Goal: Task Accomplishment & Management: Manage account settings

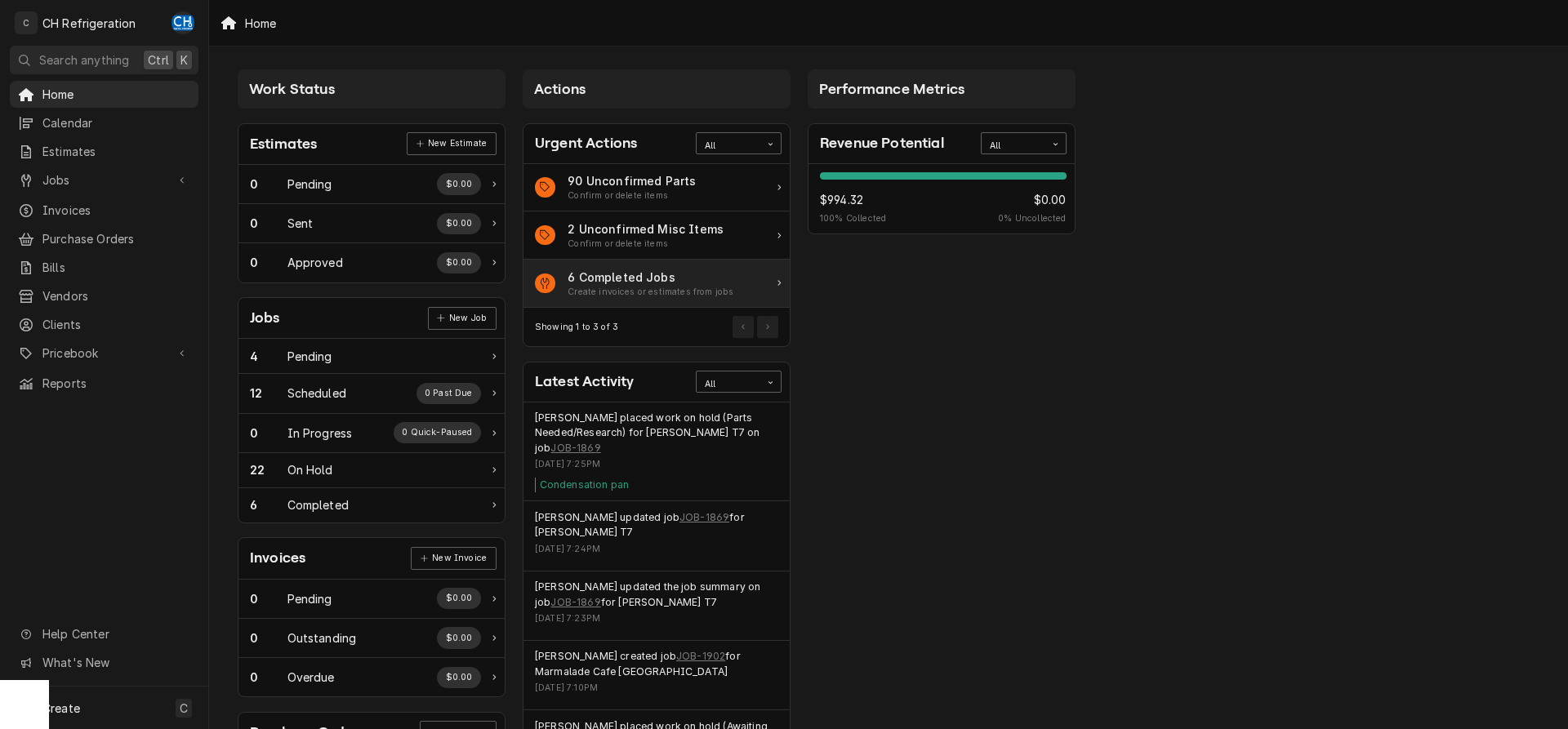
click at [581, 289] on div "Create invoices or estimates from jobs" at bounding box center [650, 292] width 165 height 13
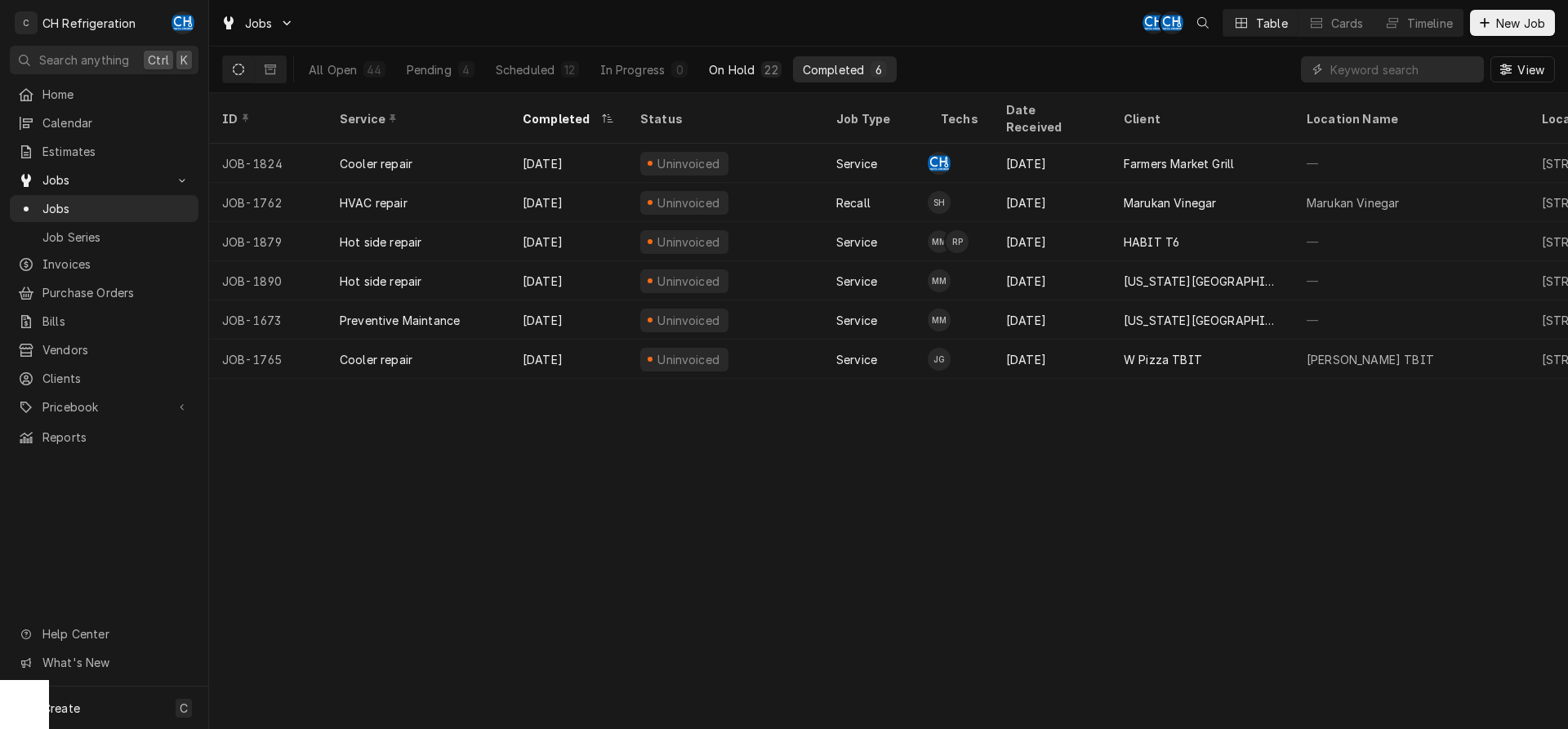
click at [756, 71] on button "On Hold 22" at bounding box center [745, 69] width 92 height 26
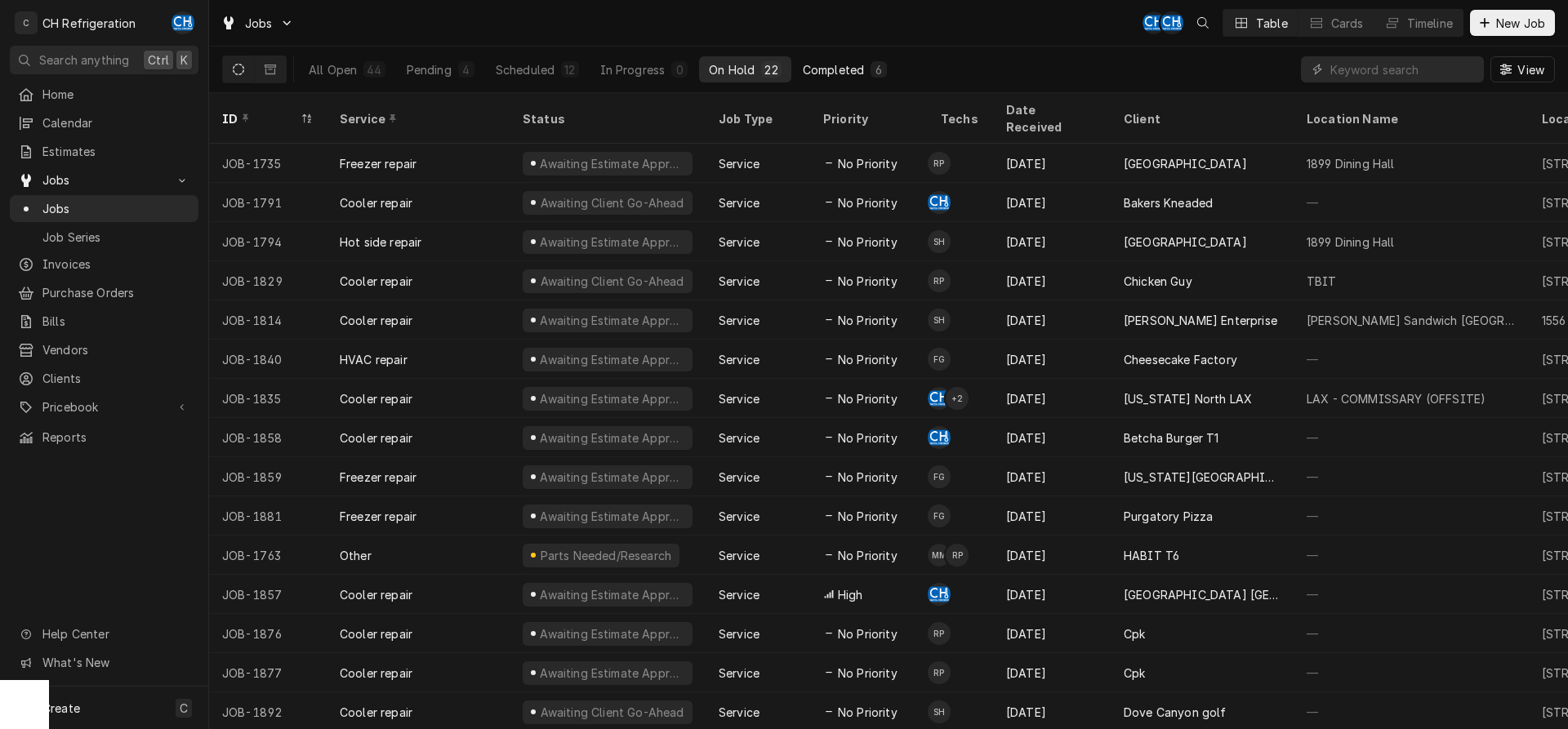
click at [829, 65] on div "Completed" at bounding box center [833, 70] width 62 height 17
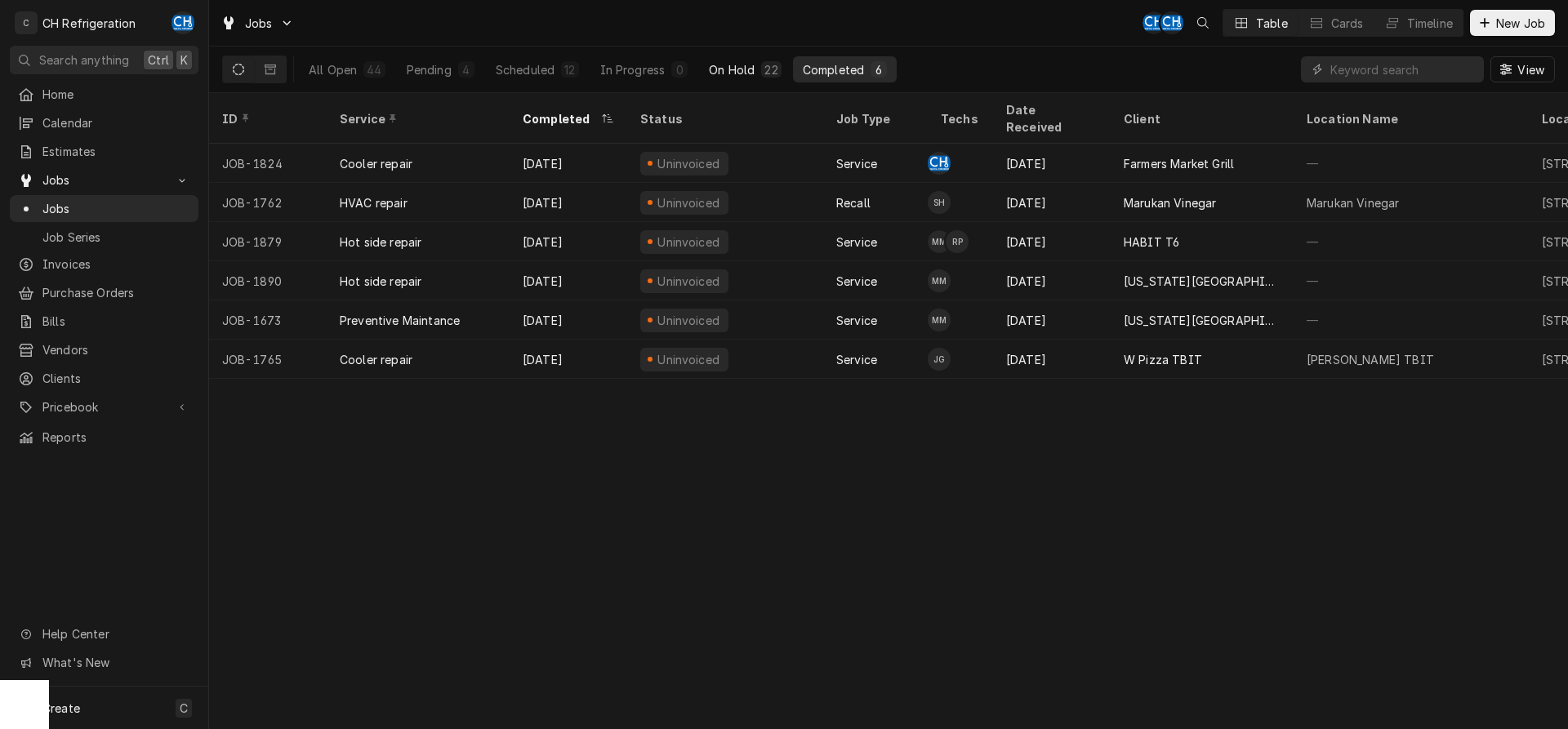
click at [732, 62] on div "On Hold" at bounding box center [732, 70] width 46 height 17
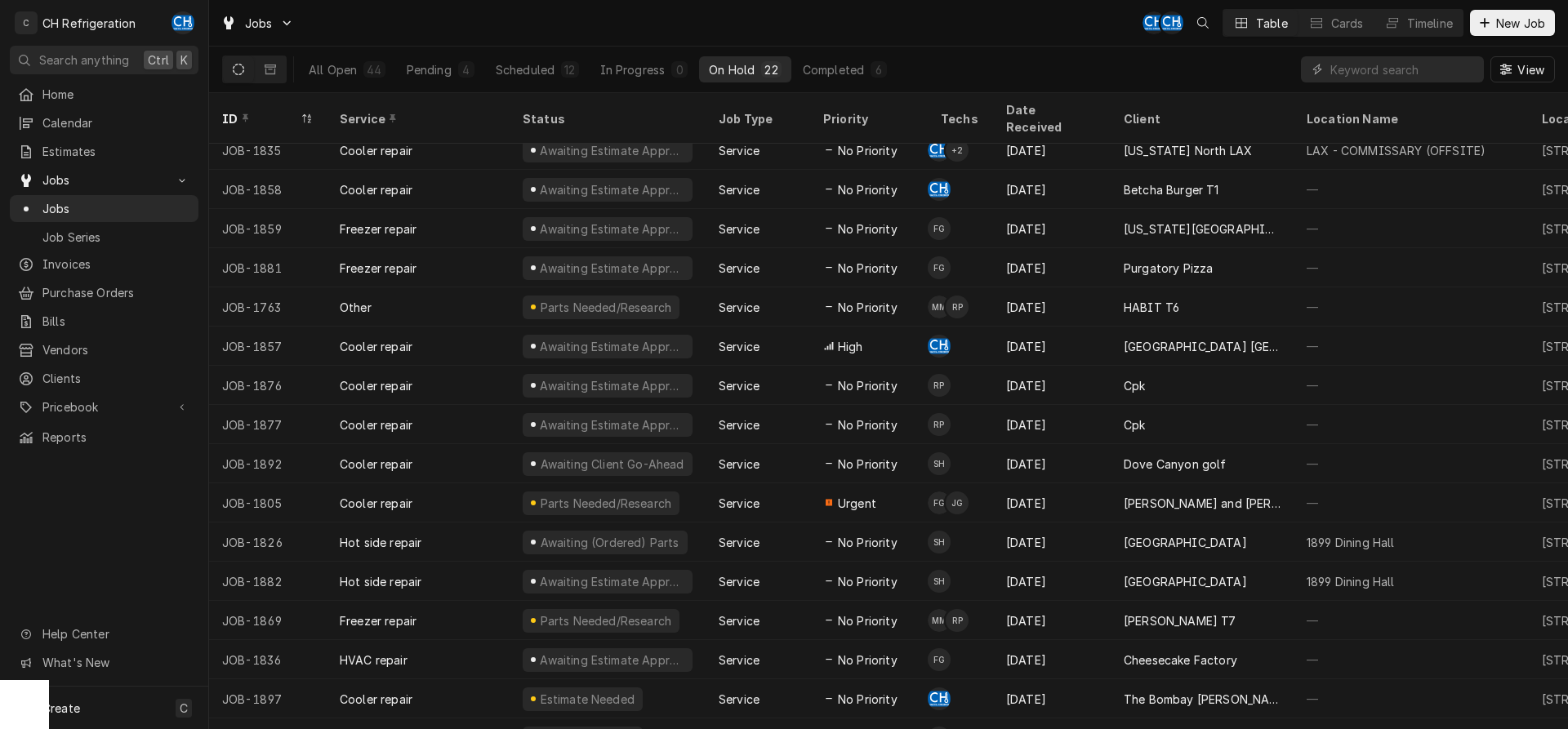
scroll to position [257, 0]
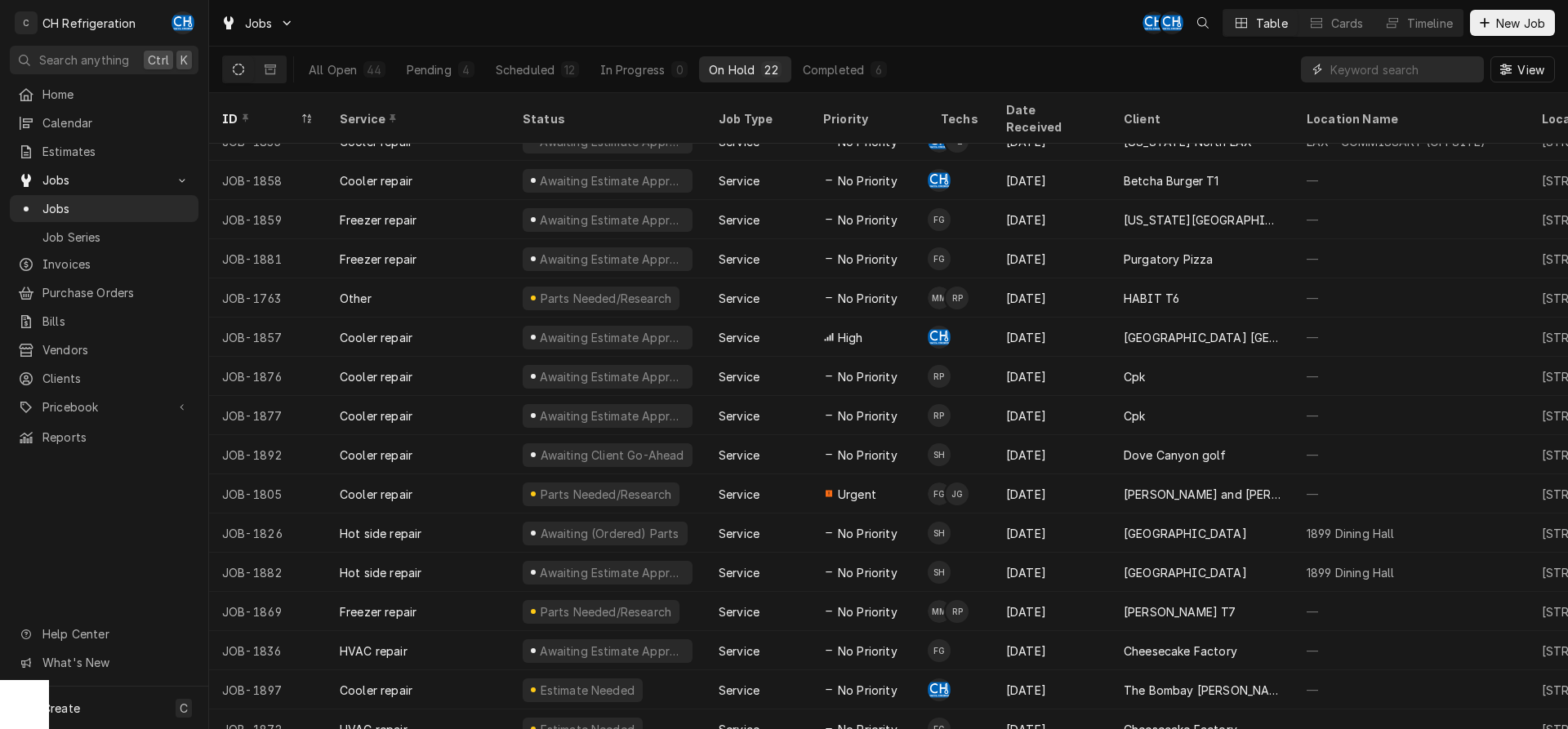
click at [1388, 77] on input "Dynamic Content Wrapper" at bounding box center [1403, 69] width 145 height 26
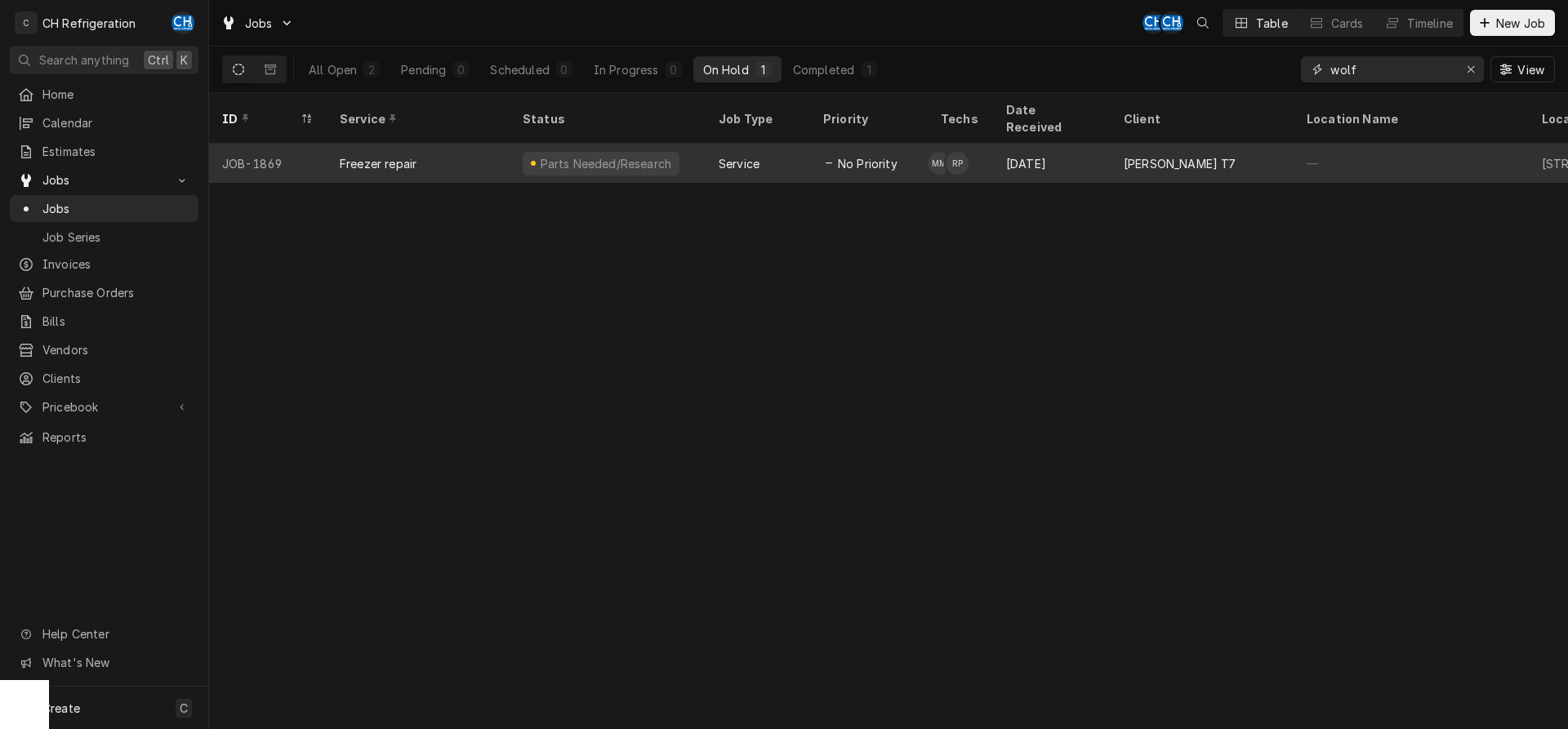
type input "wolf"
click at [856, 155] on span "No Priority" at bounding box center [867, 163] width 60 height 17
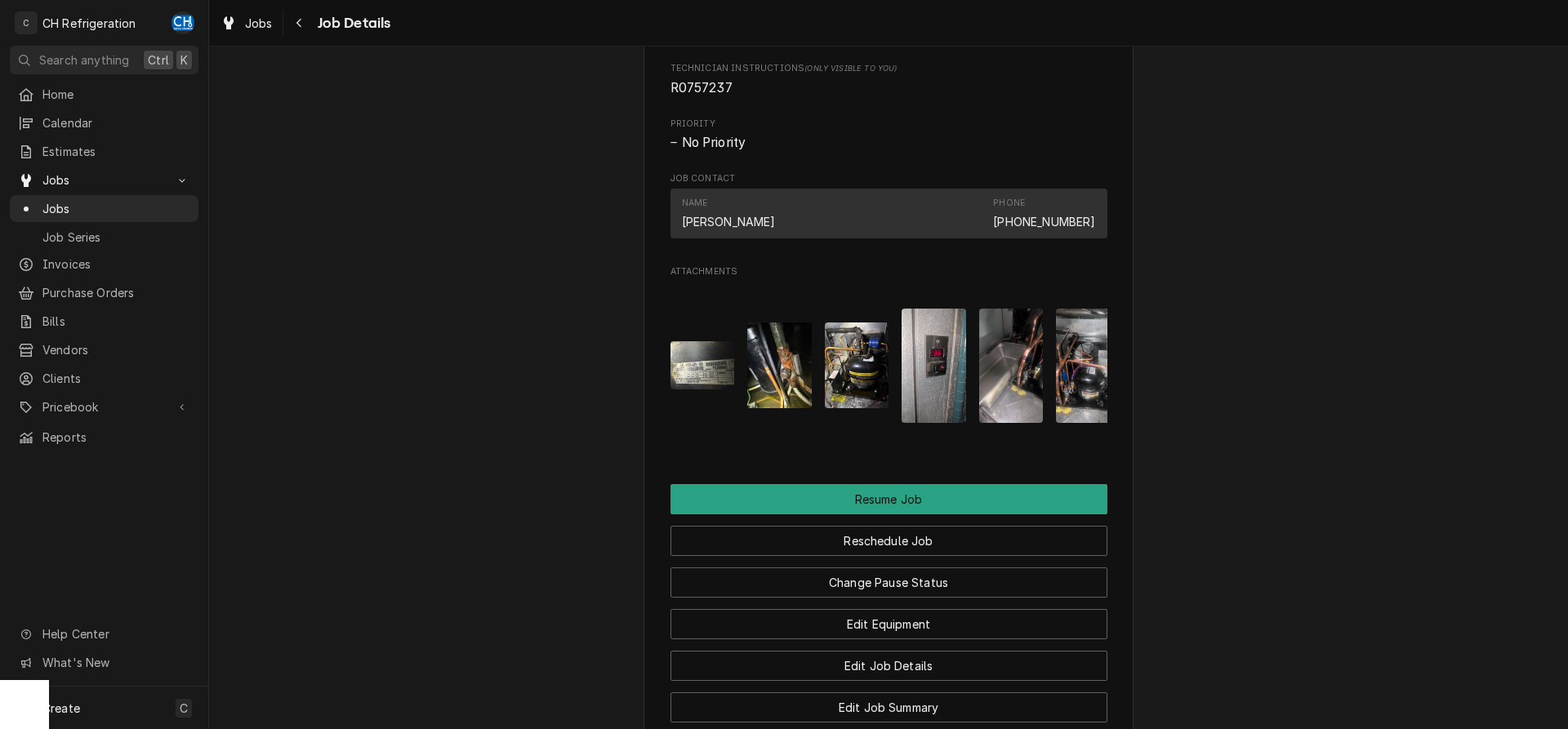
scroll to position [1528, 0]
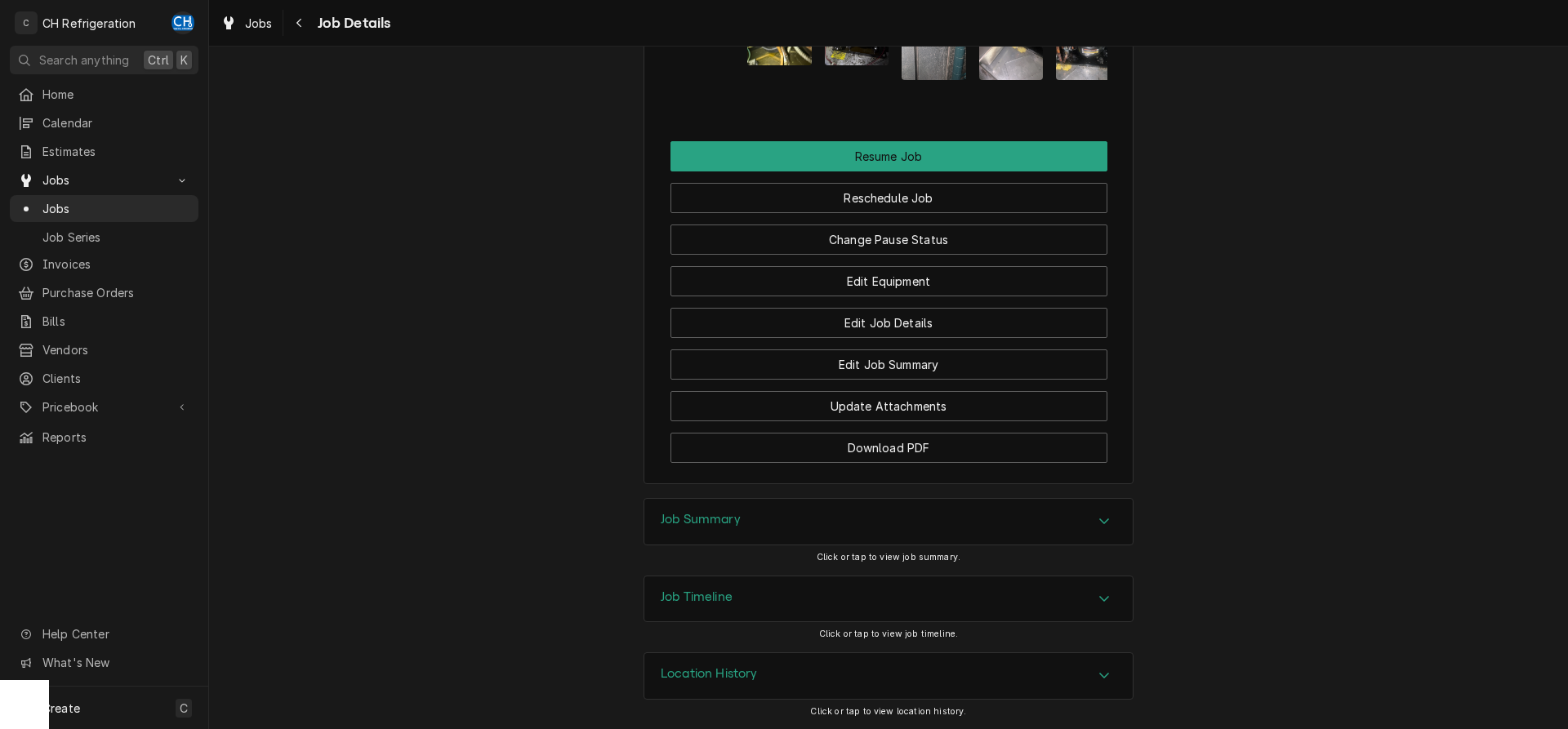
click at [911, 519] on div "Job Summary" at bounding box center [888, 522] width 489 height 46
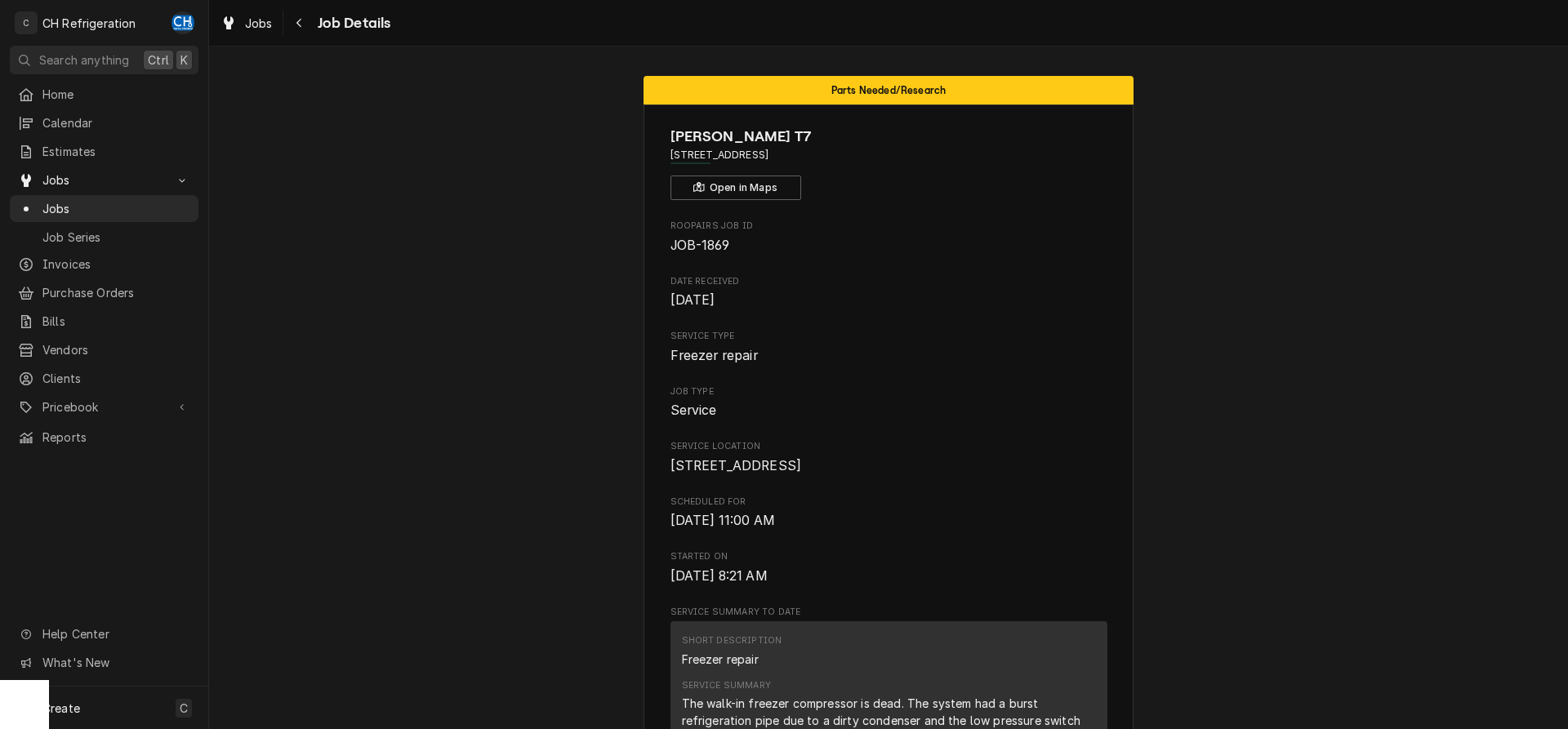
scroll to position [583, 0]
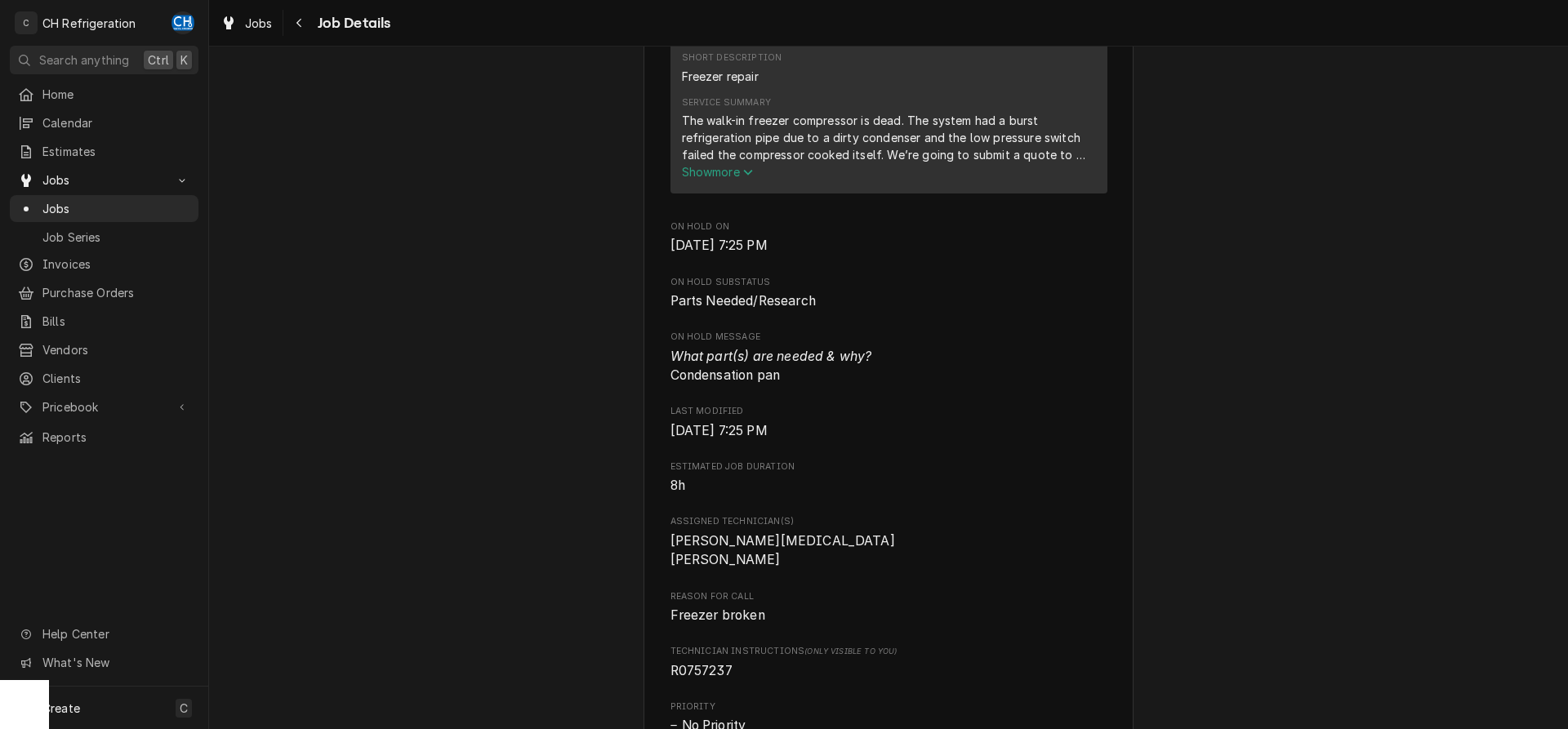
click at [704, 179] on span "Show more" at bounding box center [717, 172] width 72 height 14
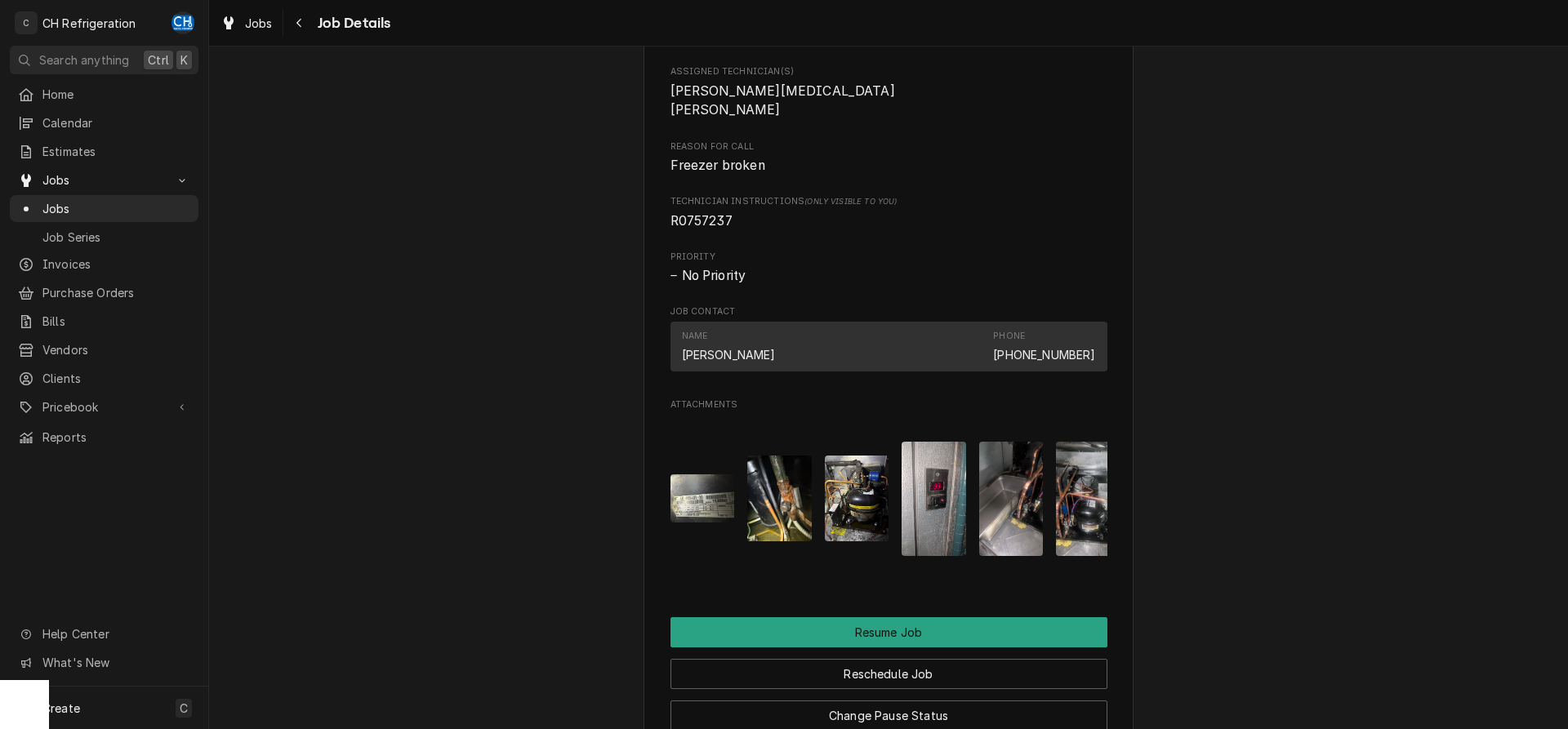
scroll to position [1332, 0]
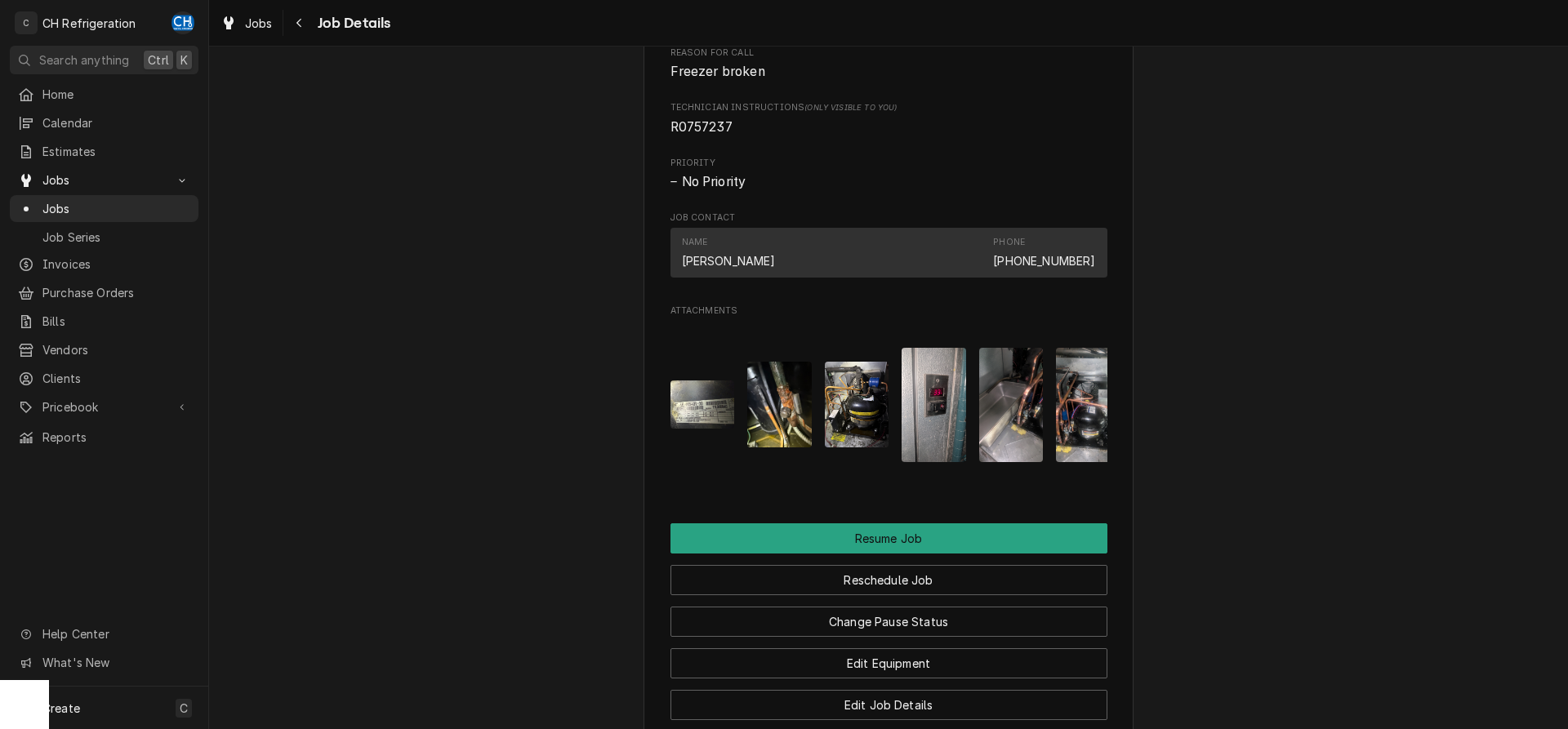
click at [1012, 444] on img "Attachments" at bounding box center [1011, 405] width 64 height 114
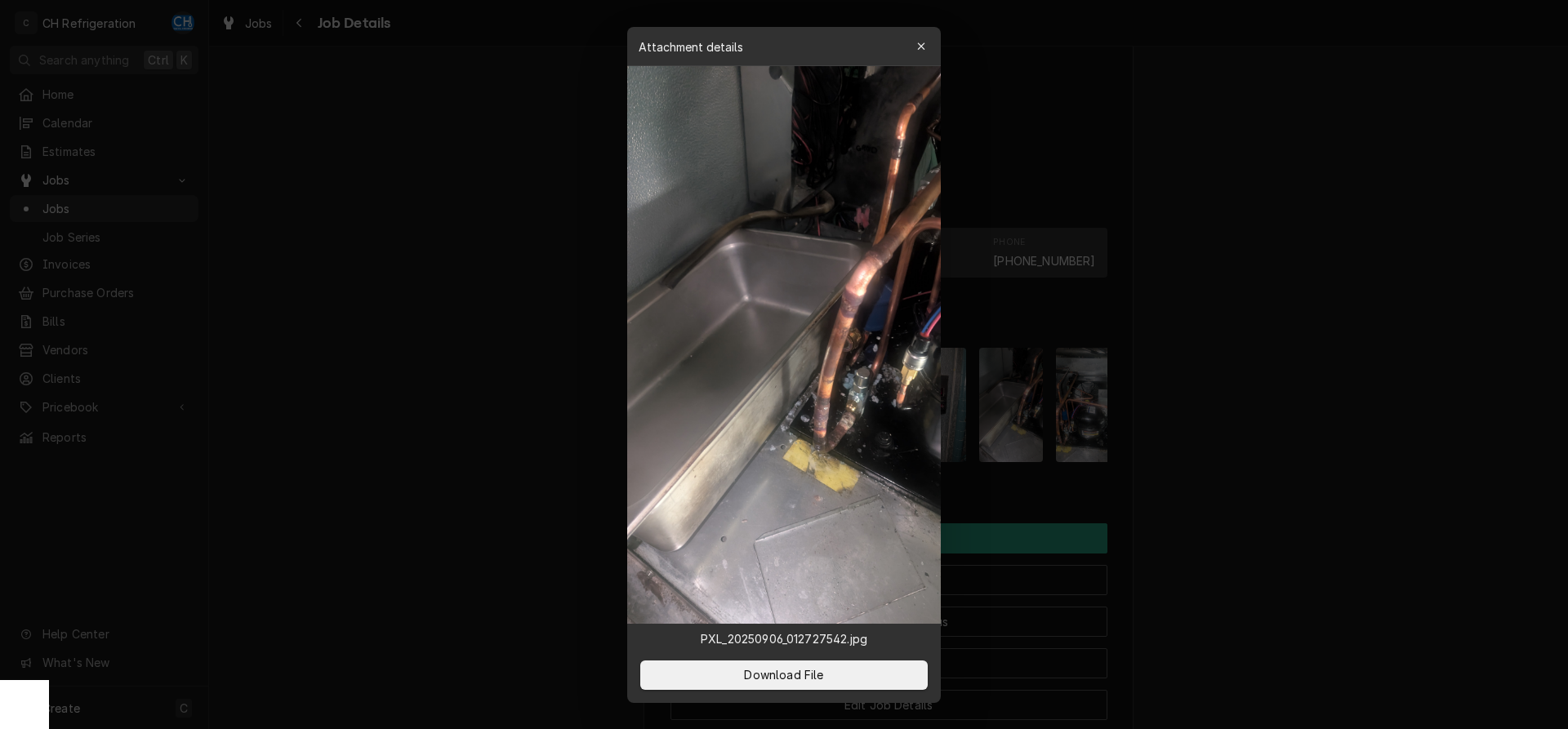
click at [1359, 133] on div at bounding box center [784, 364] width 1568 height 729
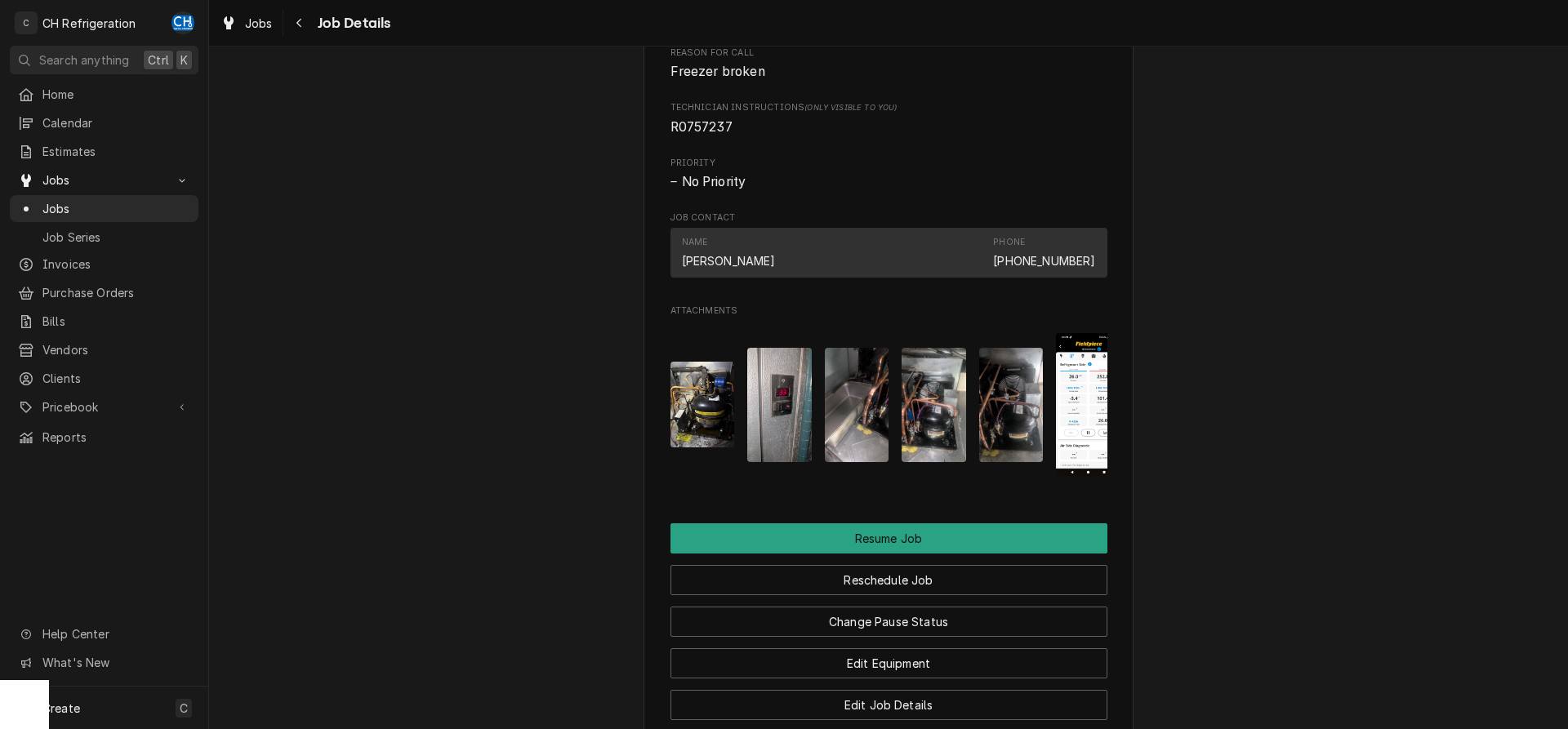
scroll to position [0, 205]
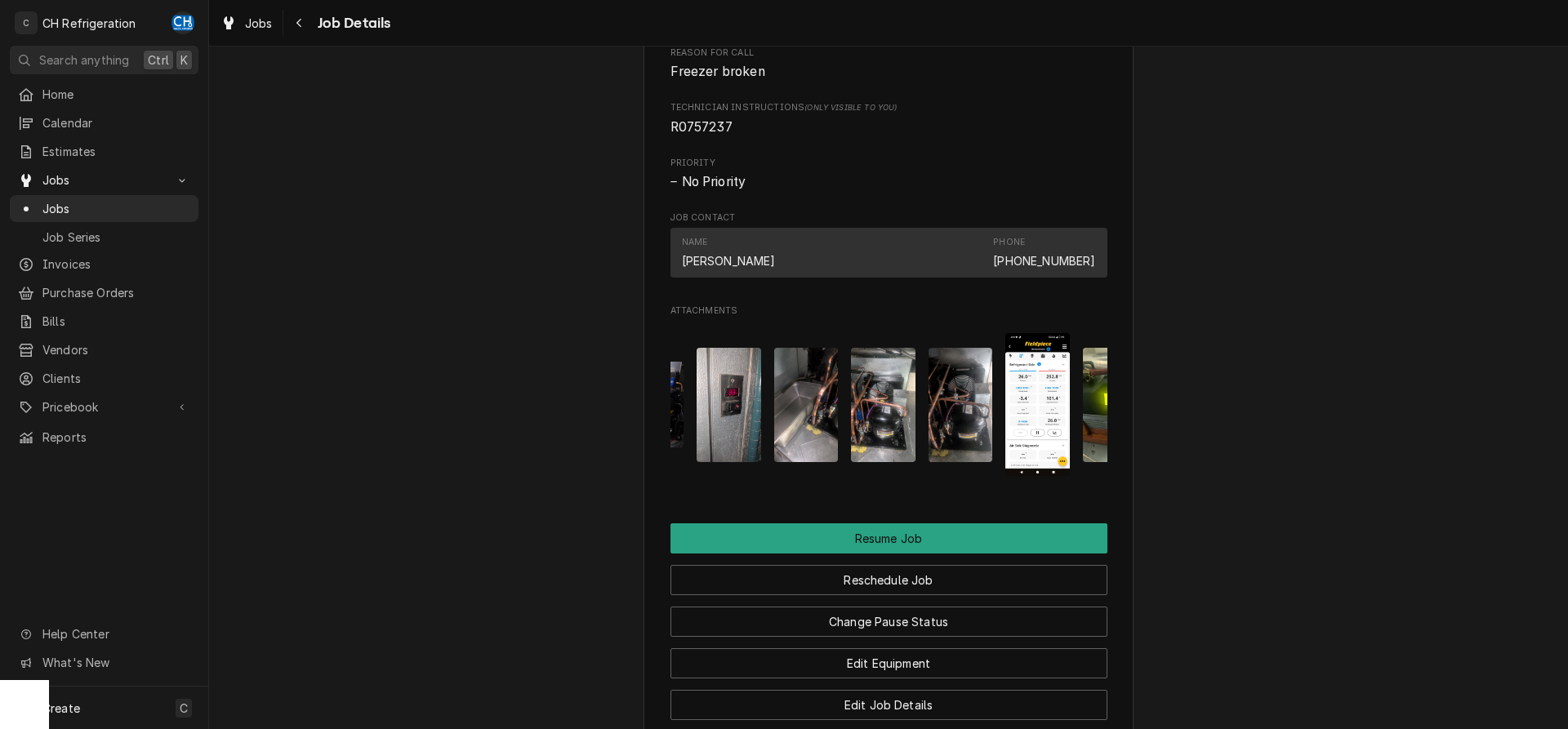
drag, startPoint x: 880, startPoint y: 499, endPoint x: 1005, endPoint y: 497, distance: 125.0
click at [1005, 489] on div "Attachments" at bounding box center [889, 405] width 437 height 169
click at [894, 453] on img "Attachments" at bounding box center [883, 405] width 64 height 114
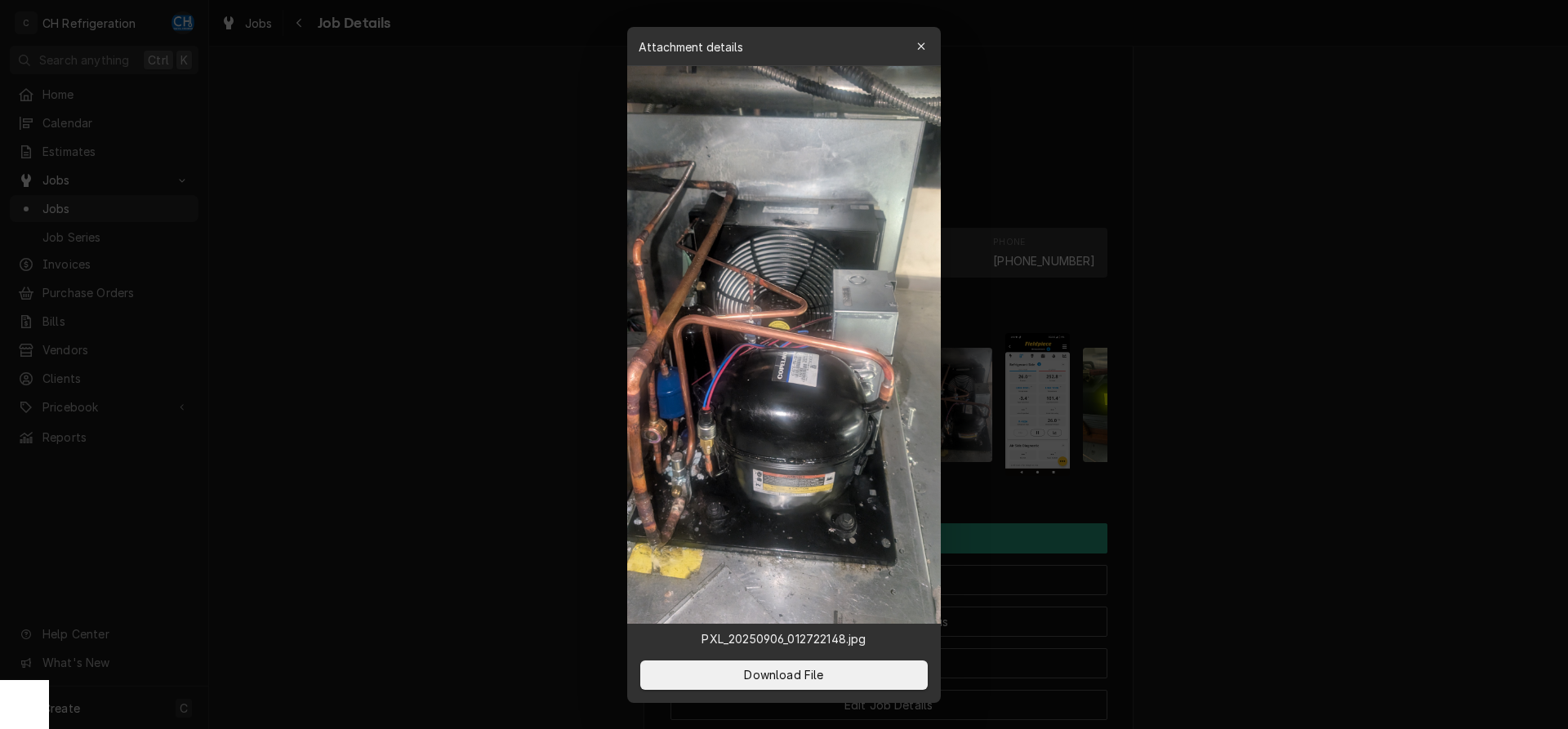
click at [1293, 492] on div at bounding box center [784, 364] width 1568 height 729
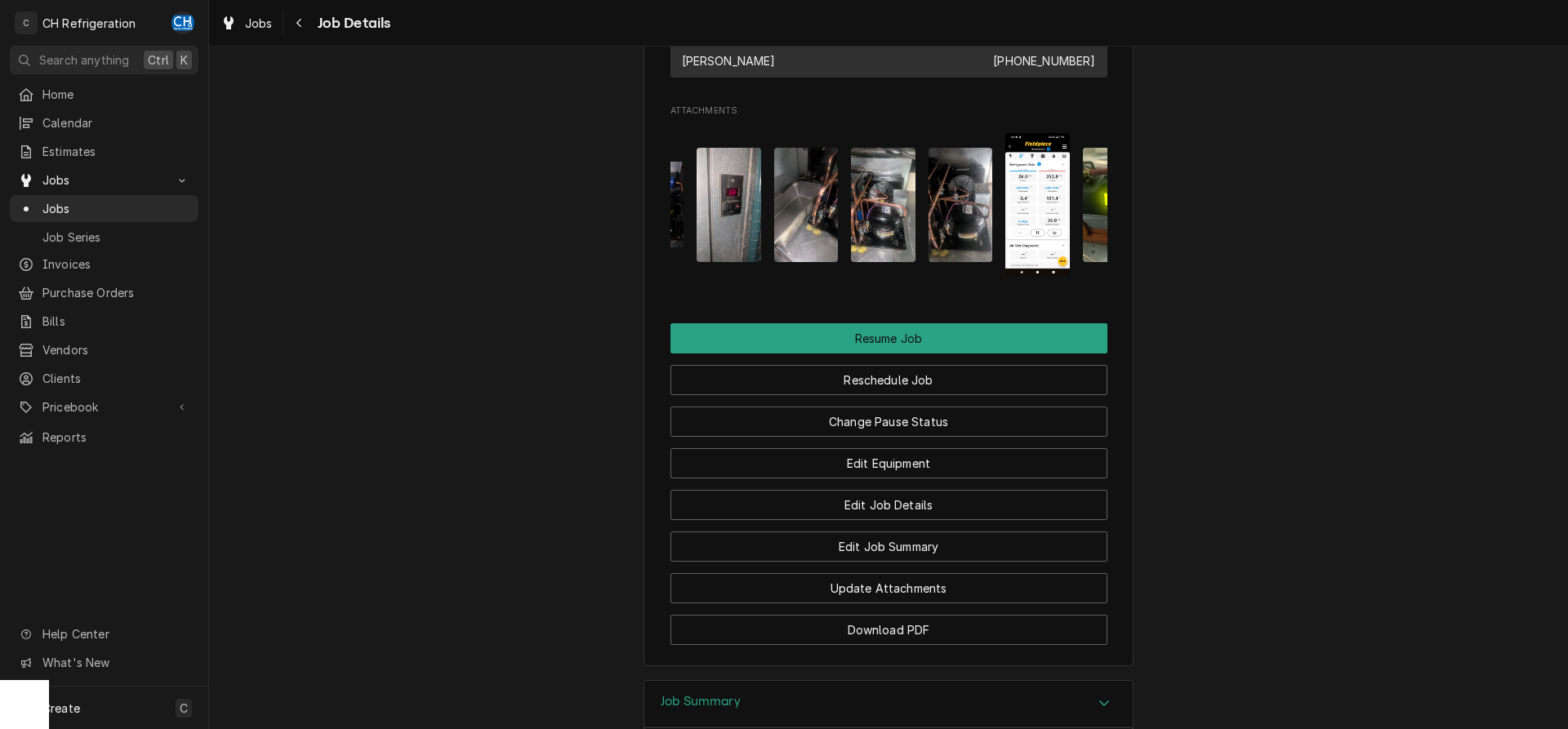
scroll to position [1498, 0]
